Goal: Find specific page/section: Find specific page/section

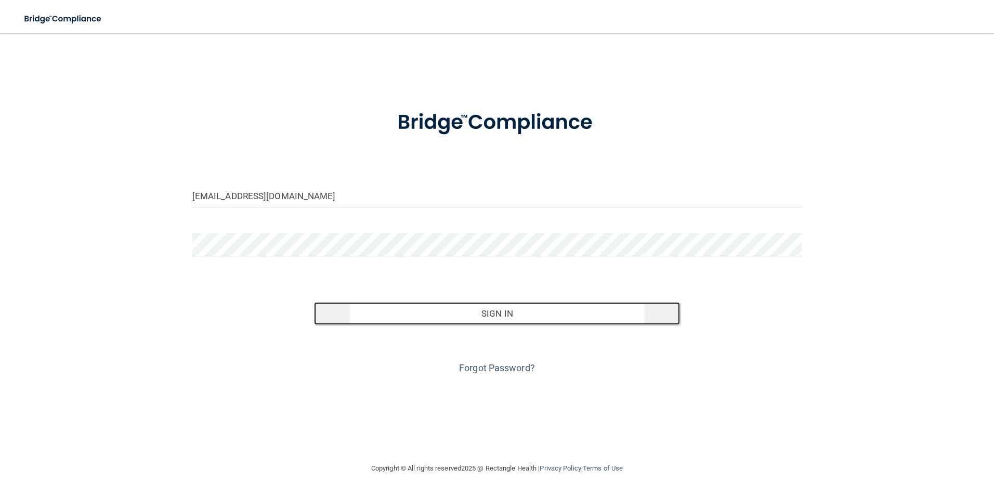
click at [370, 309] on button "Sign In" at bounding box center [497, 313] width 366 height 23
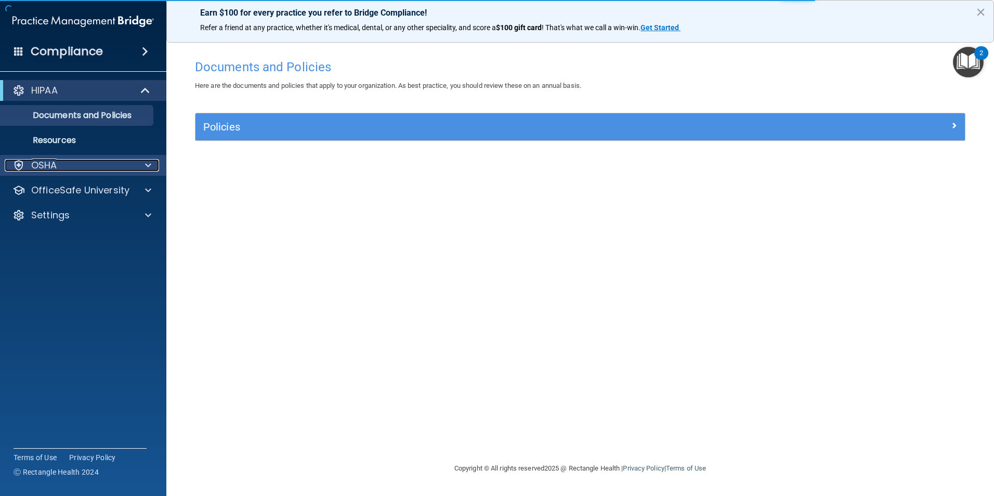
click at [94, 162] on div "OSHA" at bounding box center [69, 165] width 129 height 12
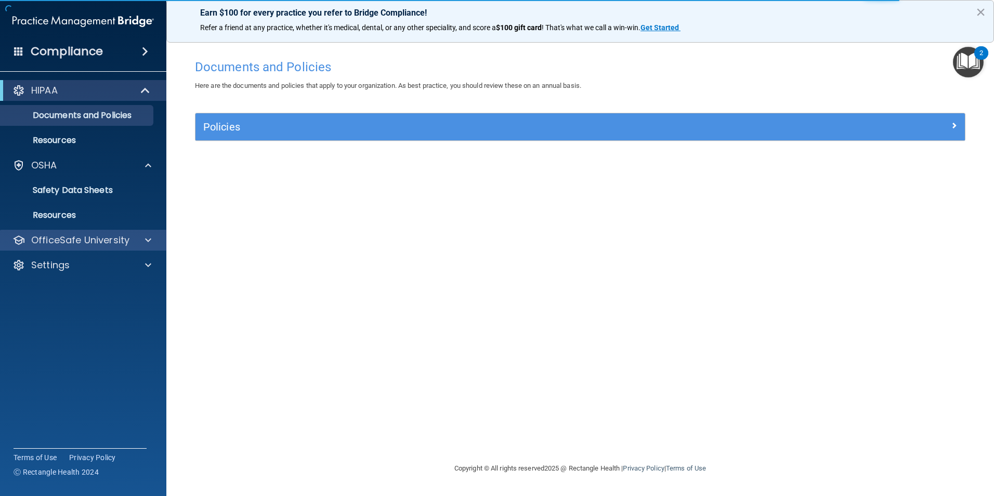
click at [89, 232] on div "OfficeSafe University" at bounding box center [83, 240] width 167 height 21
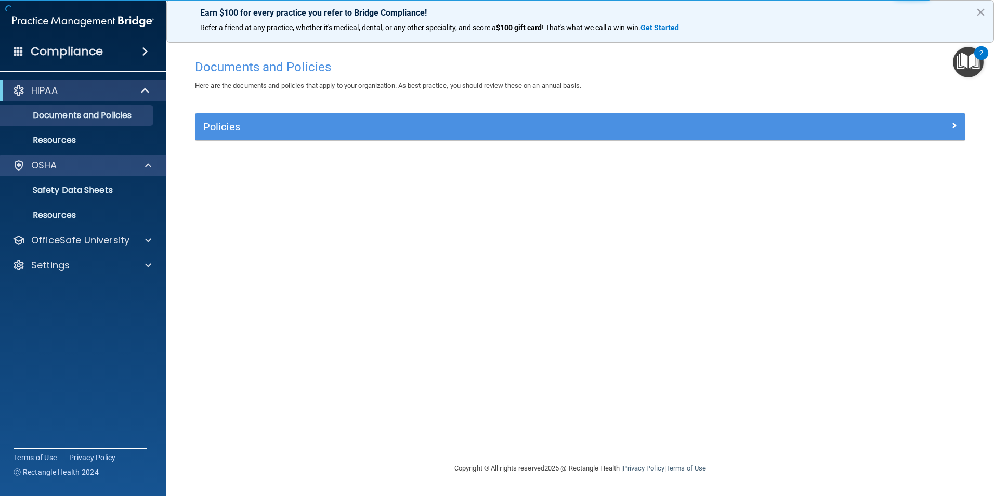
click at [88, 174] on div "OSHA" at bounding box center [83, 165] width 167 height 21
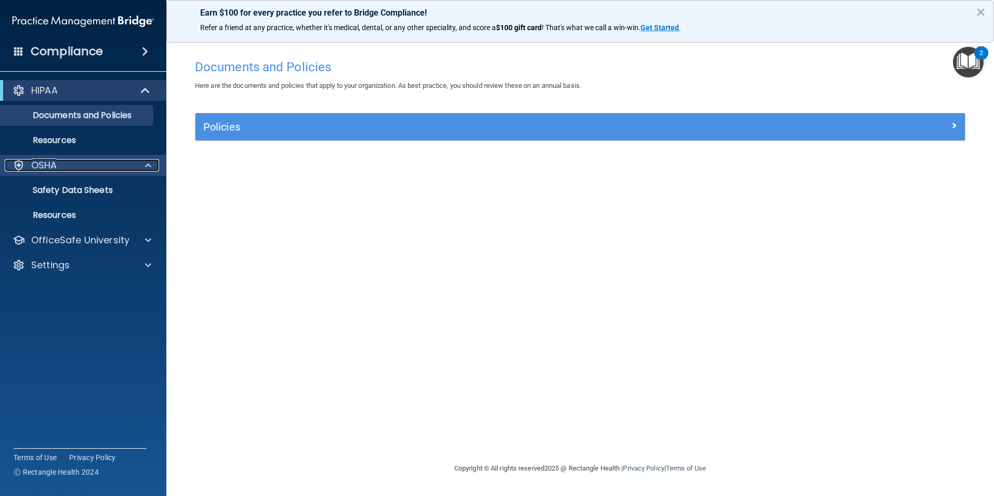
click at [76, 166] on div "OSHA" at bounding box center [69, 165] width 129 height 12
click at [68, 165] on div "OSHA" at bounding box center [69, 165] width 129 height 12
click at [84, 218] on p "Resources" at bounding box center [78, 215] width 142 height 10
